Goal: Task Accomplishment & Management: Manage account settings

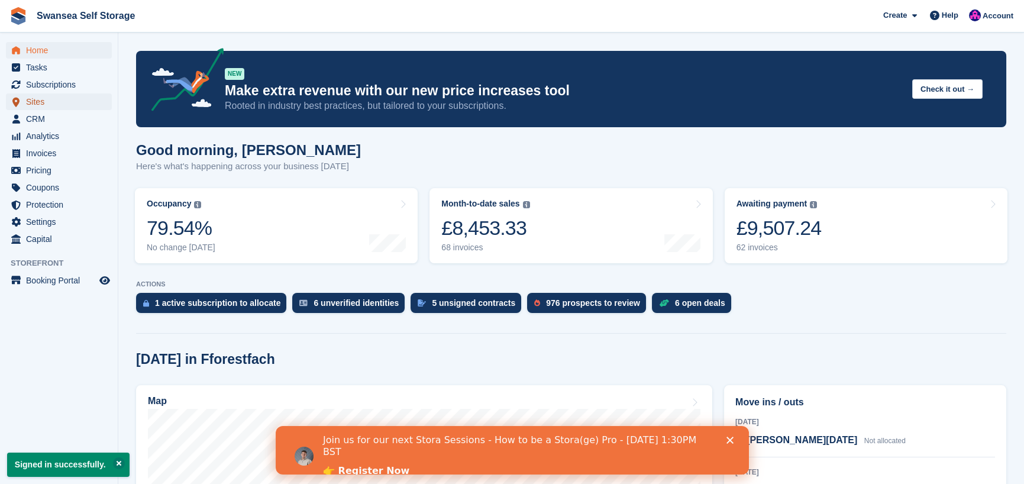
click at [39, 106] on span "Sites" at bounding box center [61, 101] width 71 height 17
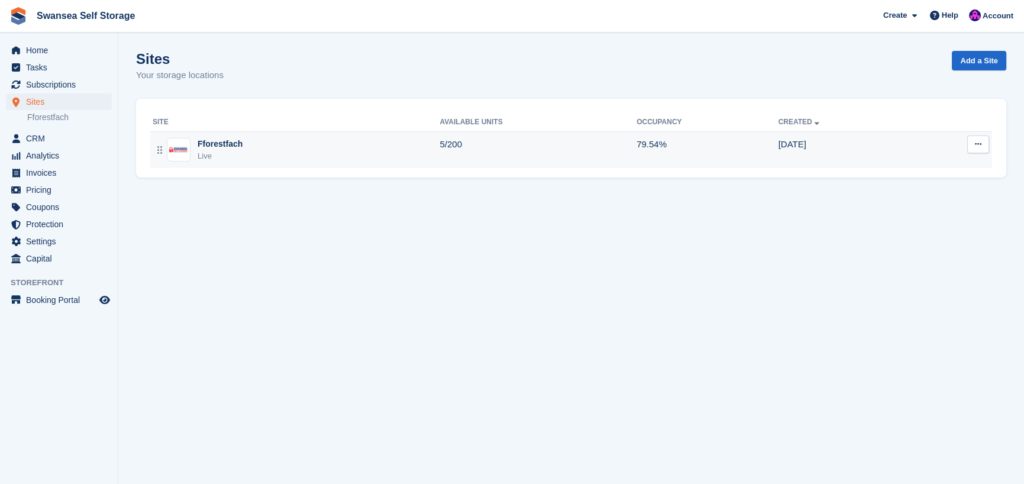
click at [225, 159] on div "Live" at bounding box center [220, 156] width 45 height 12
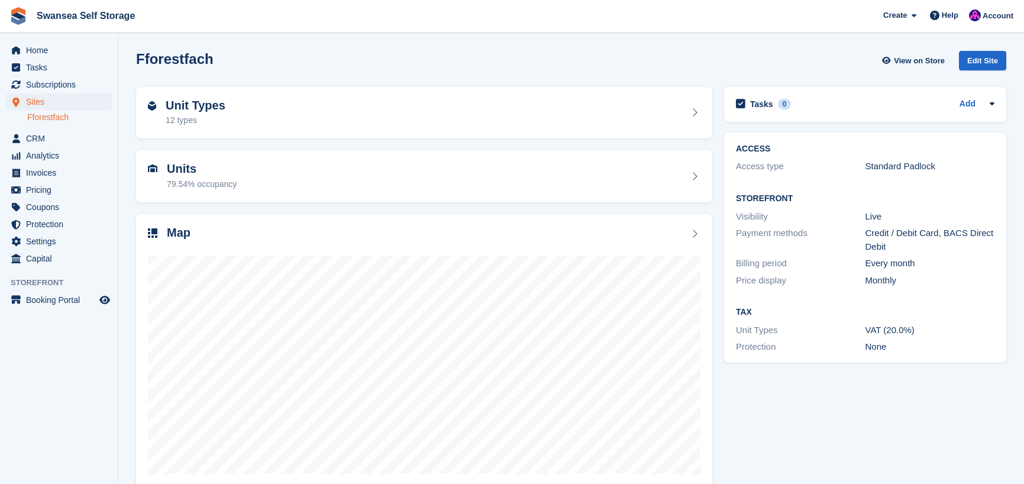
click at [192, 183] on div "79.54% occupancy" at bounding box center [202, 184] width 70 height 12
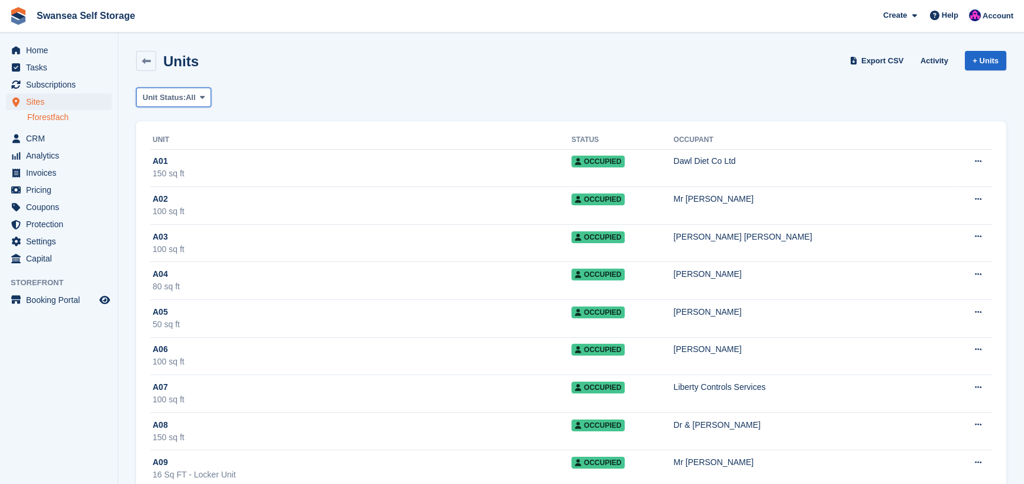
click at [172, 96] on span "Unit Status:" at bounding box center [164, 98] width 43 height 12
click at [176, 147] on link "Available" at bounding box center [192, 146] width 103 height 21
